Goal: Connect with others: Connect with others

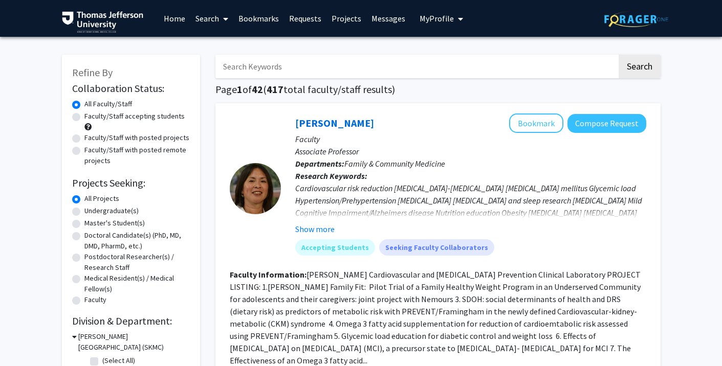
click at [260, 28] on link "Bookmarks" at bounding box center [258, 19] width 51 height 36
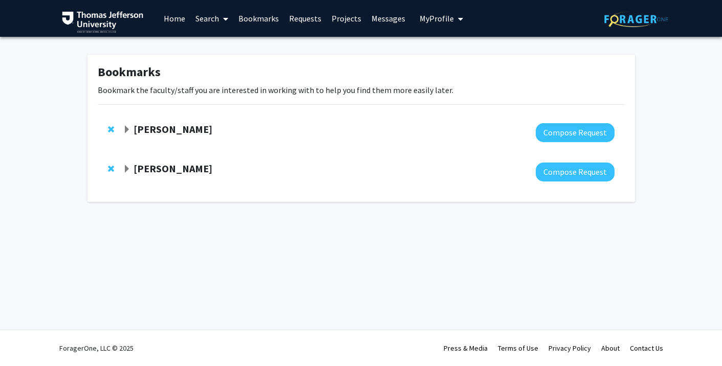
click at [171, 170] on strong "[PERSON_NAME]" at bounding box center [172, 168] width 79 height 13
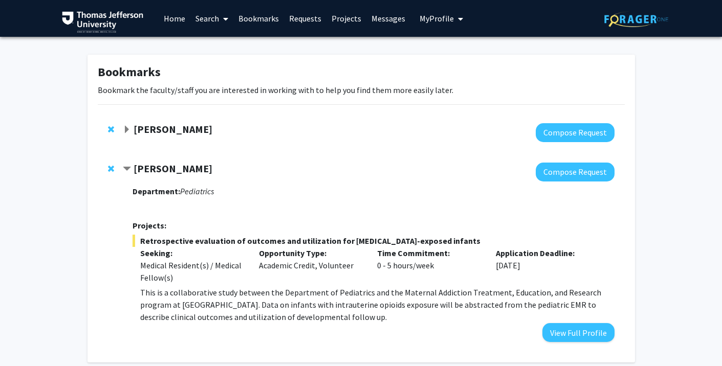
scroll to position [50, 0]
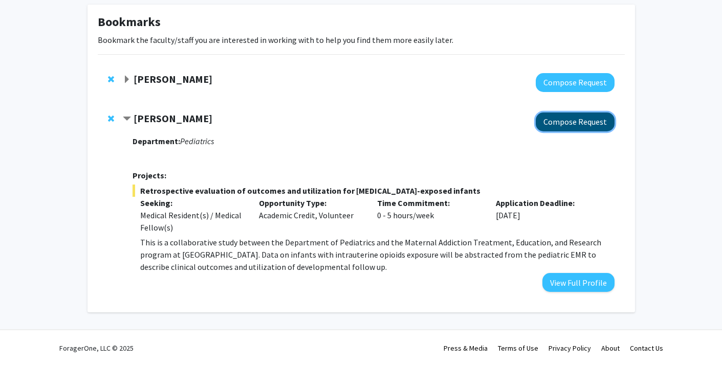
click at [563, 115] on button "Compose Request" at bounding box center [574, 122] width 79 height 19
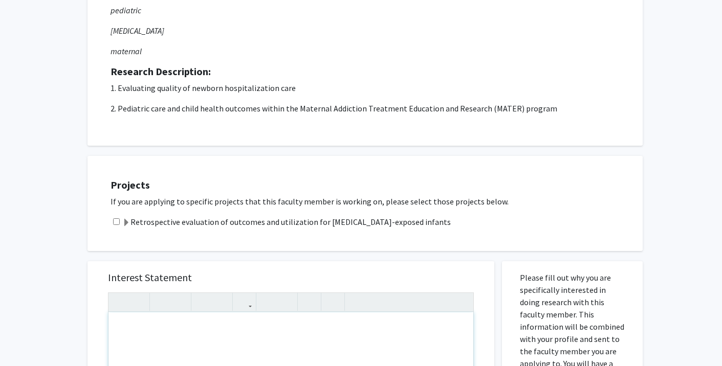
scroll to position [136, 0]
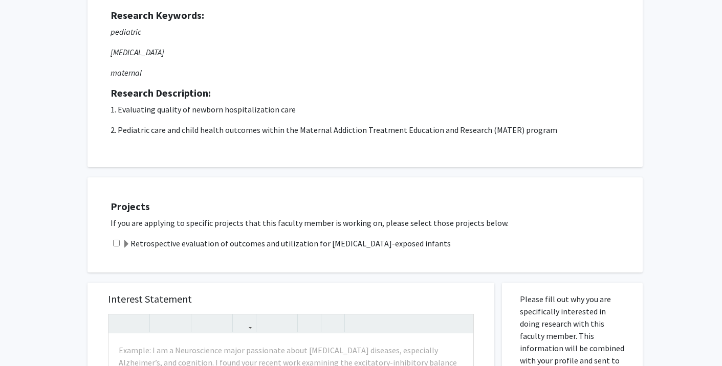
click at [169, 240] on label "Retrospective evaluation of outcomes and utilization for [MEDICAL_DATA]-exposed…" at bounding box center [286, 243] width 328 height 12
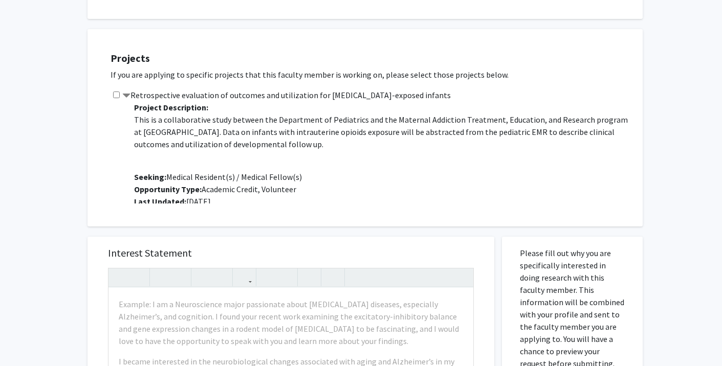
scroll to position [283, 0]
click at [116, 93] on input "checkbox" at bounding box center [116, 95] width 7 height 7
checkbox input "true"
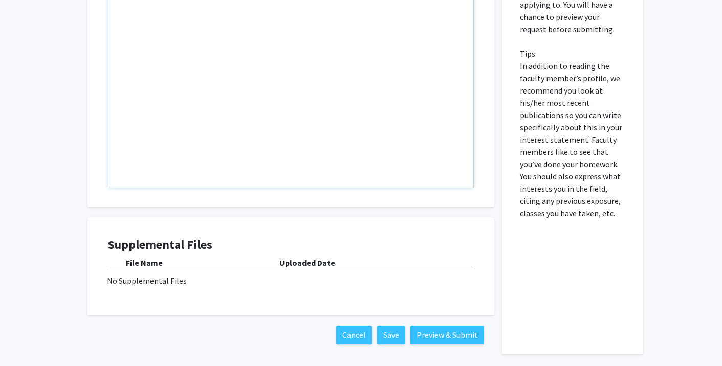
scroll to position [660, 0]
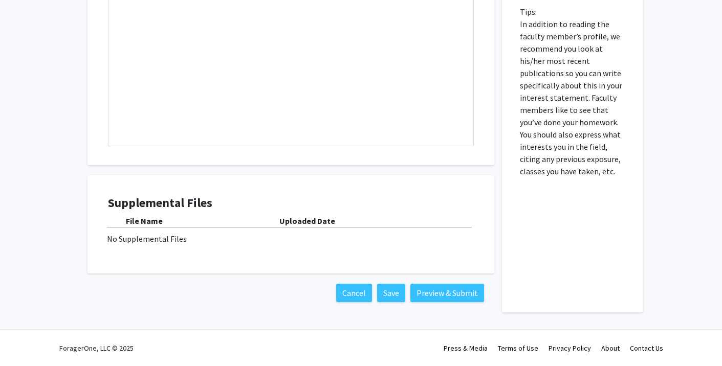
scroll to position [50, 0]
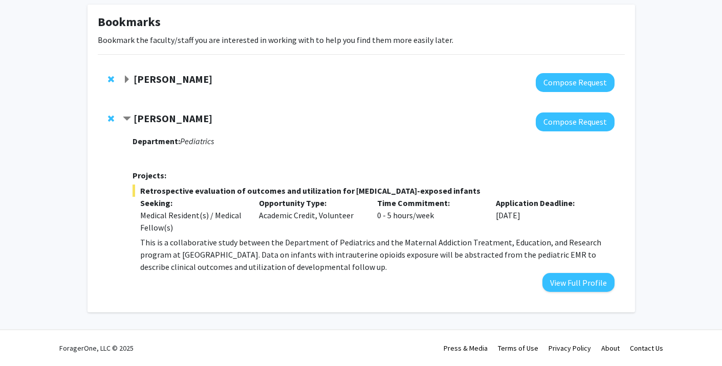
click at [234, 182] on div "Department: Pediatrics Projects: Retrospective evaluation of outcomes and utili…" at bounding box center [372, 211] width 481 height 161
click at [219, 221] on div "Medical Resident(s) / Medical Fellow(s)" at bounding box center [191, 221] width 103 height 25
